Goal: Navigation & Orientation: Find specific page/section

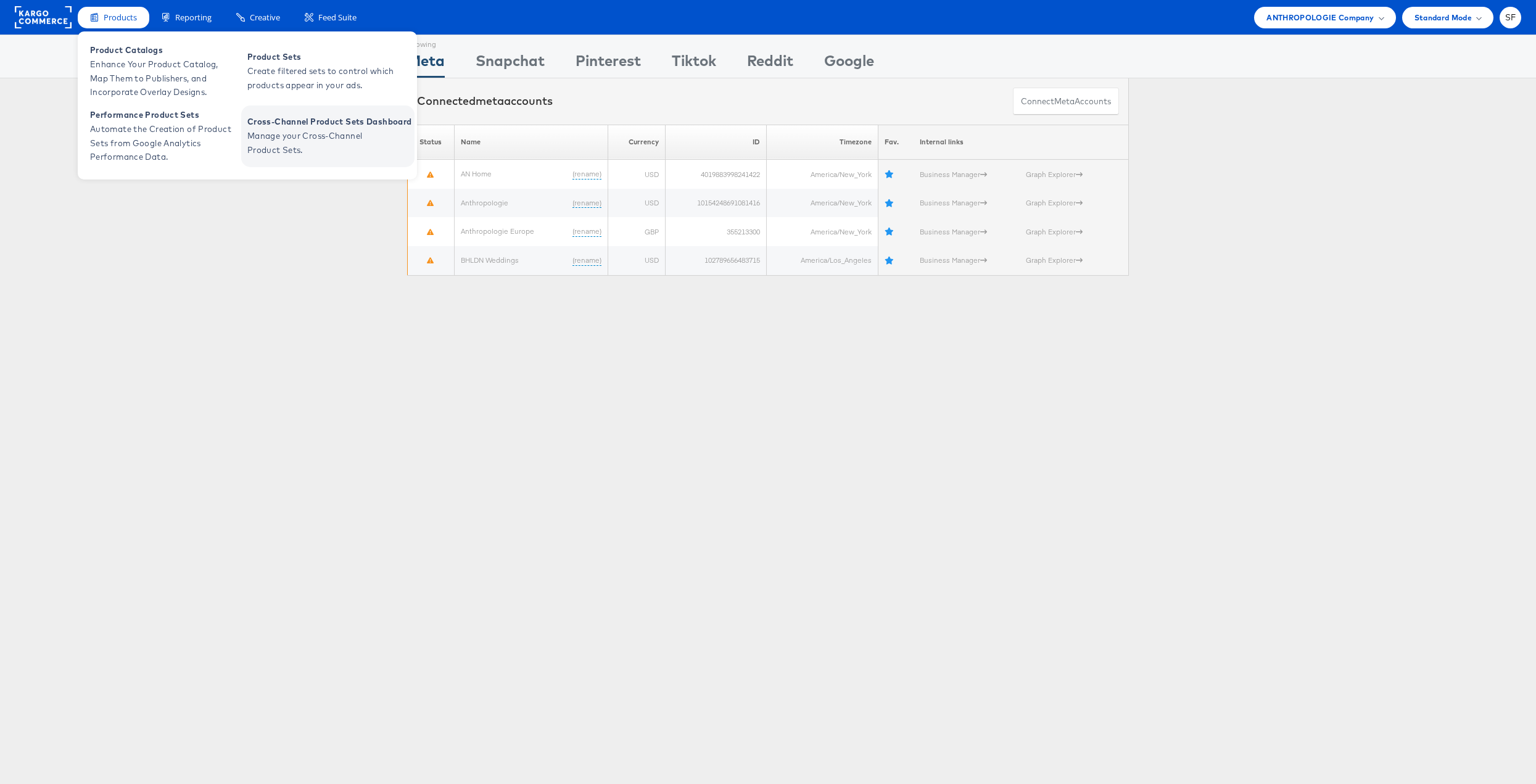
click at [346, 130] on span "Manage your Cross-Channel Product Sets." at bounding box center [321, 143] width 148 height 29
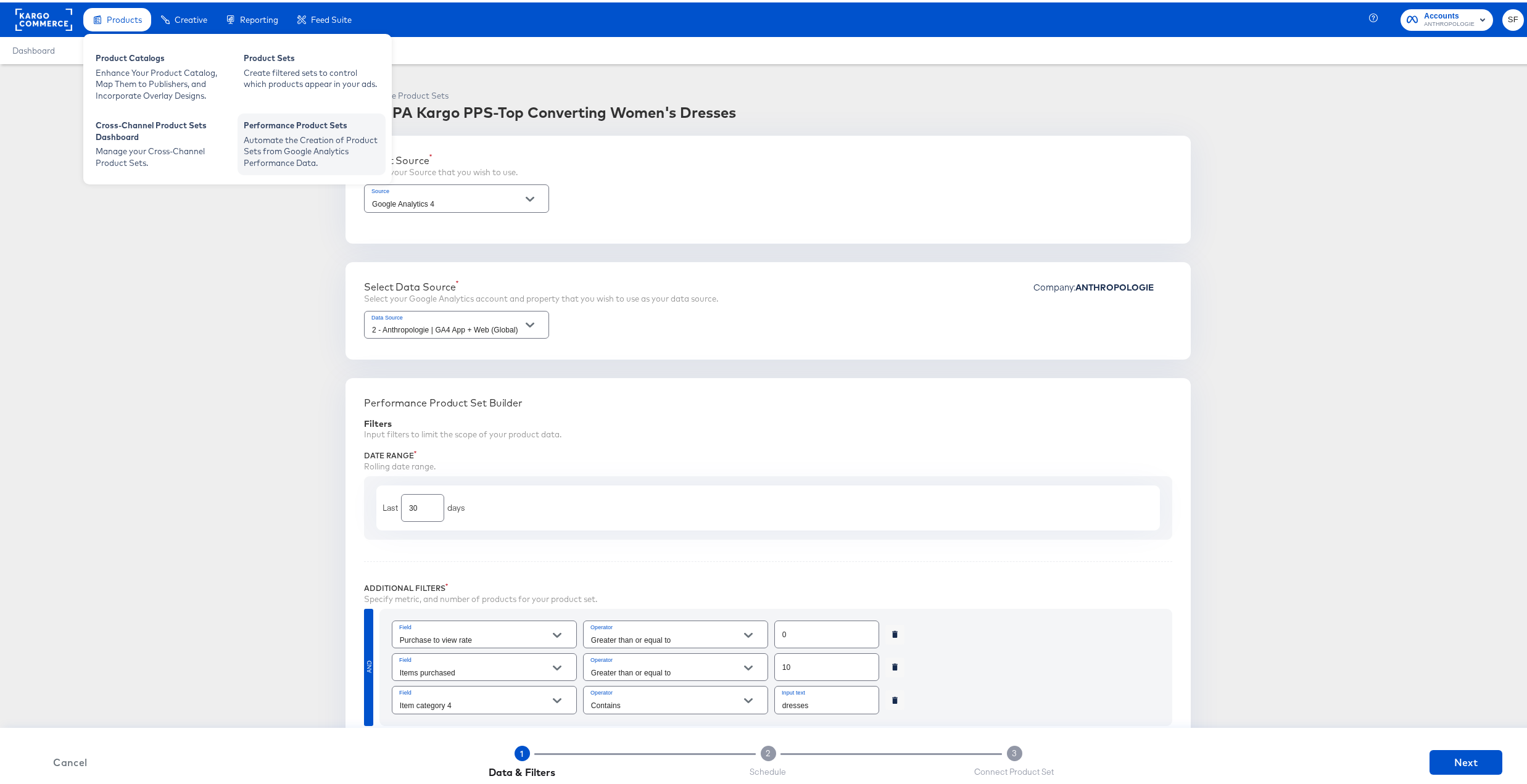
click at [291, 125] on div "Performance Product Sets" at bounding box center [312, 124] width 136 height 15
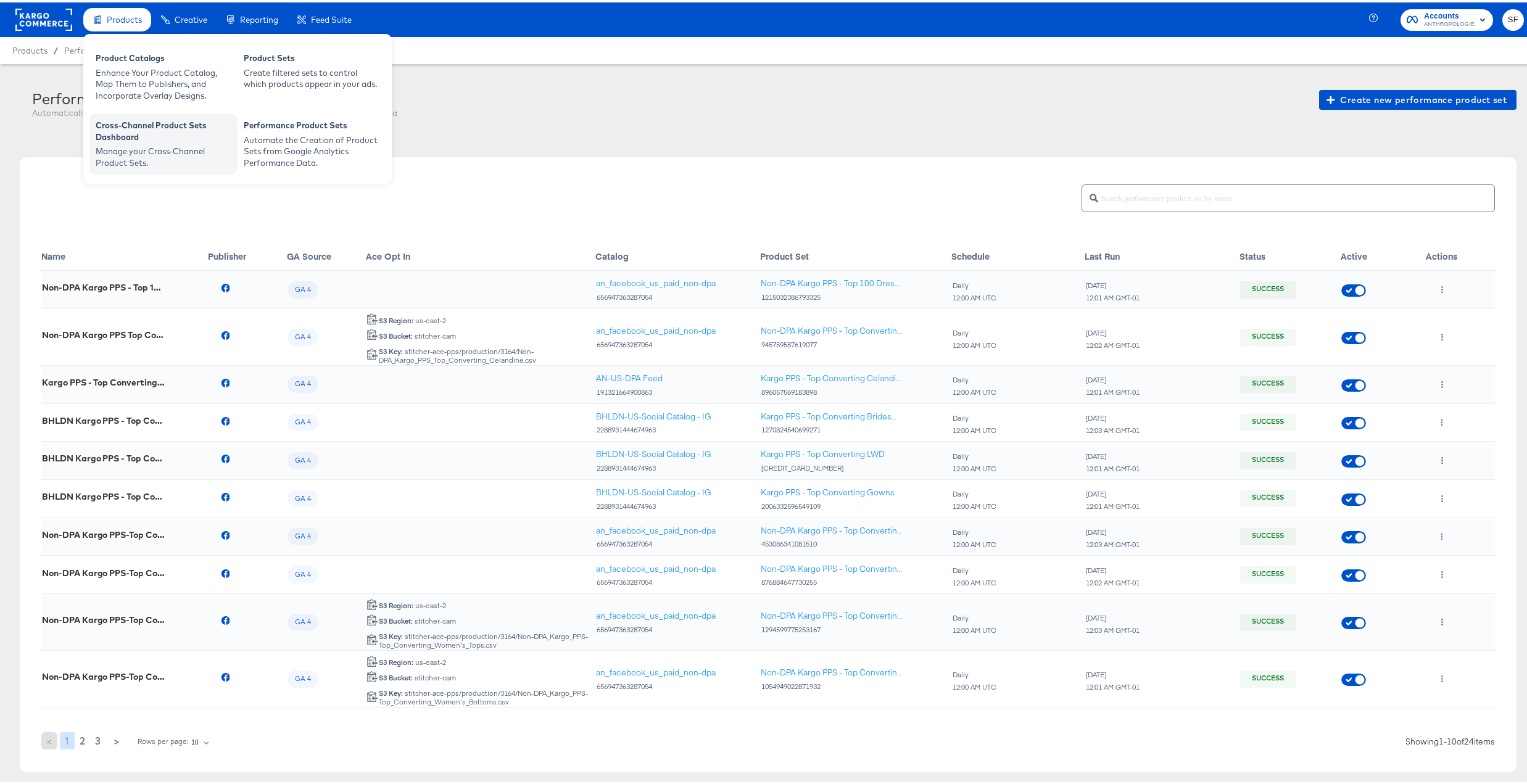
click at [121, 134] on div "Cross-Channel Product Sets Dashboard" at bounding box center [164, 130] width 136 height 26
